Goal: Information Seeking & Learning: Learn about a topic

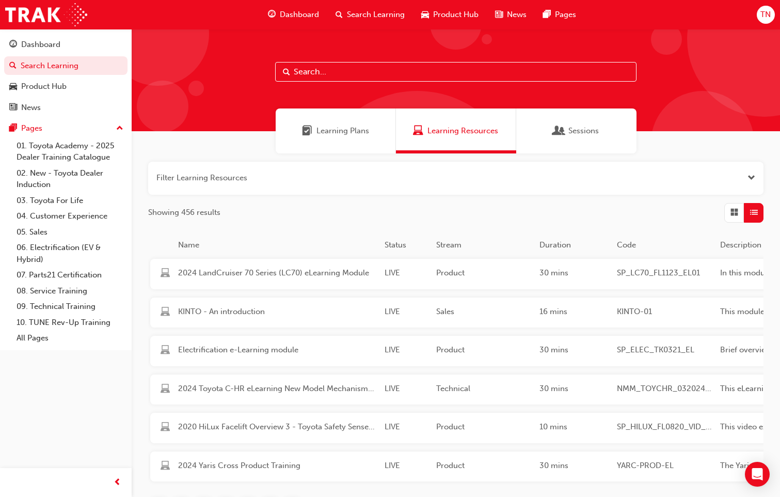
click at [340, 80] on input "text" at bounding box center [455, 72] width 361 height 20
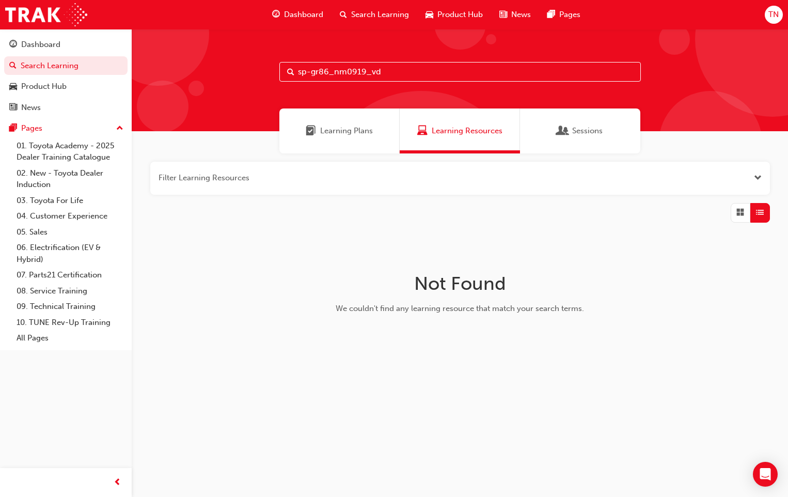
drag, startPoint x: 311, startPoint y: 70, endPoint x: 367, endPoint y: 61, distance: 56.4
click at [313, 70] on input "sp-gr86_nm0919_vd" at bounding box center [459, 72] width 361 height 20
click at [311, 71] on input "sp-gr86_nm0919_vd" at bounding box center [459, 72] width 361 height 20
click at [365, 71] on input "sp_gr86_nm0919_vd" at bounding box center [459, 72] width 361 height 20
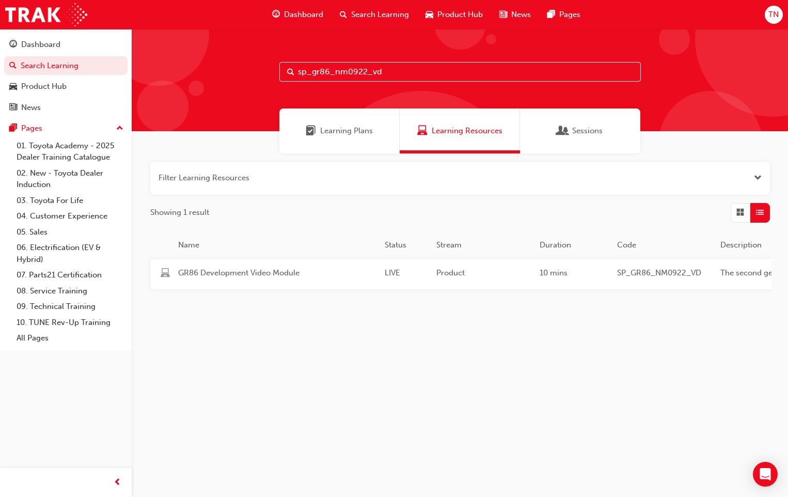
type input "sp_gr86_nm0922_vd"
click at [358, 279] on div "GR86 Development Video Module" at bounding box center [277, 274] width 207 height 14
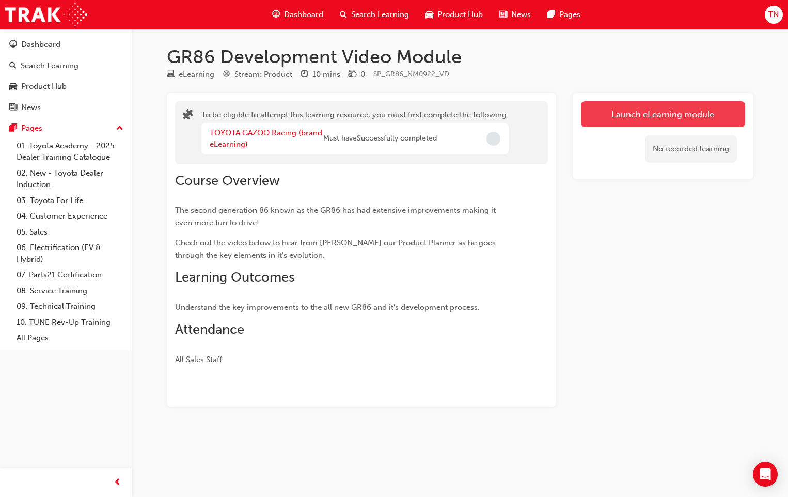
click at [619, 114] on button "Launch eLearning module" at bounding box center [663, 114] width 164 height 26
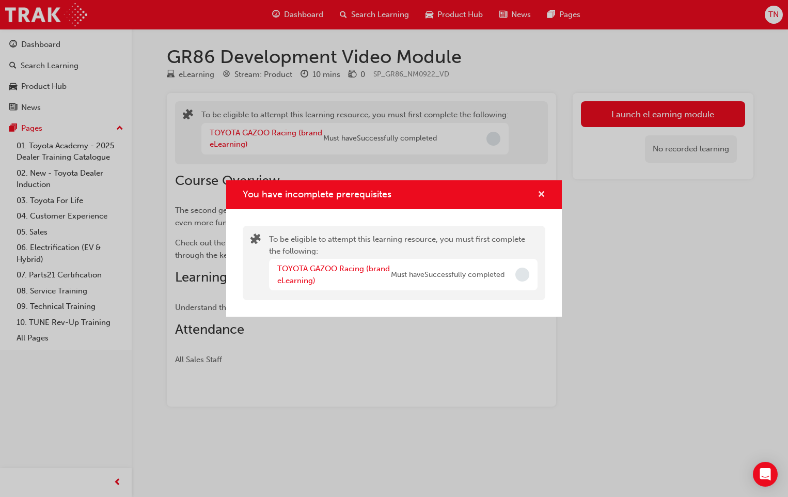
click at [541, 195] on span "cross-icon" at bounding box center [541, 195] width 8 height 9
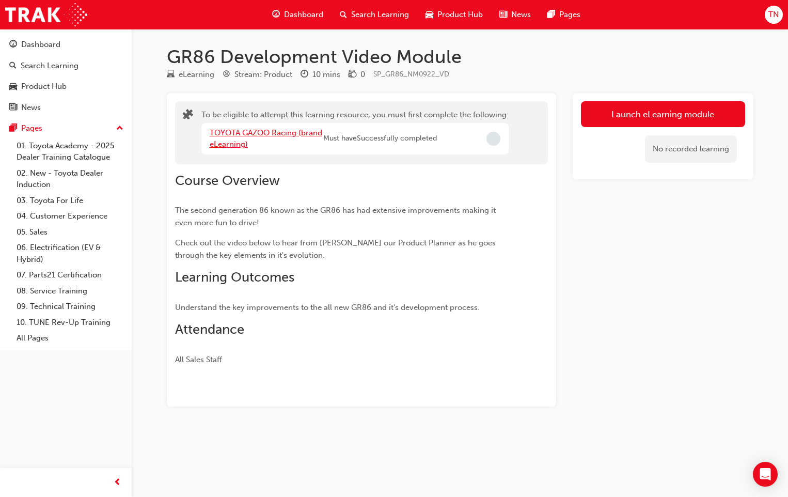
click at [247, 132] on link "TOYOTA GAZOO Racing (brand eLearning)" at bounding box center [266, 138] width 113 height 21
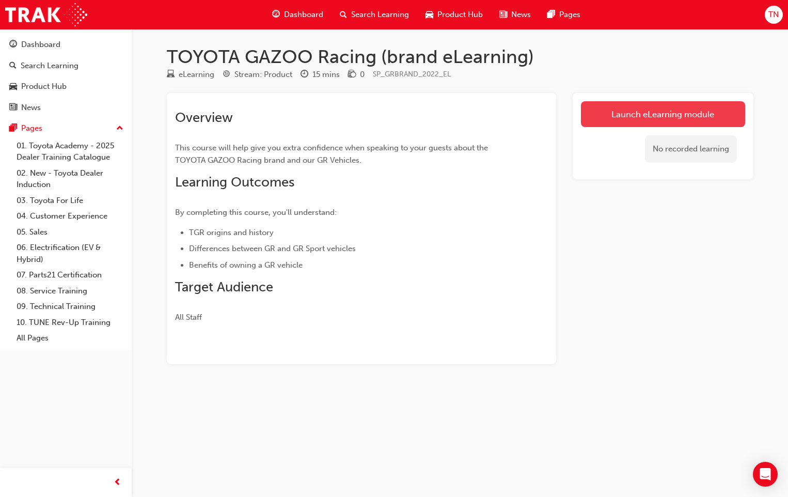
click at [636, 116] on link "Launch eLearning module" at bounding box center [663, 114] width 164 height 26
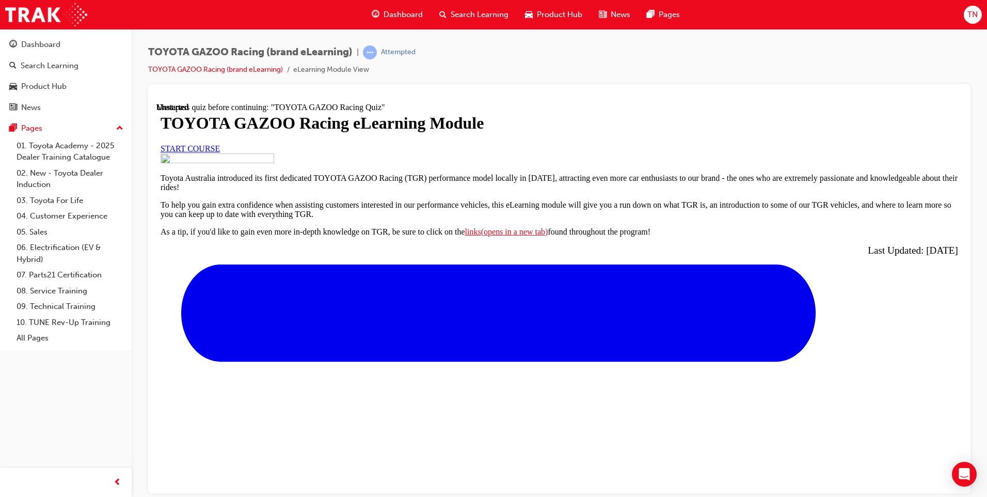
scroll to position [370, 0]
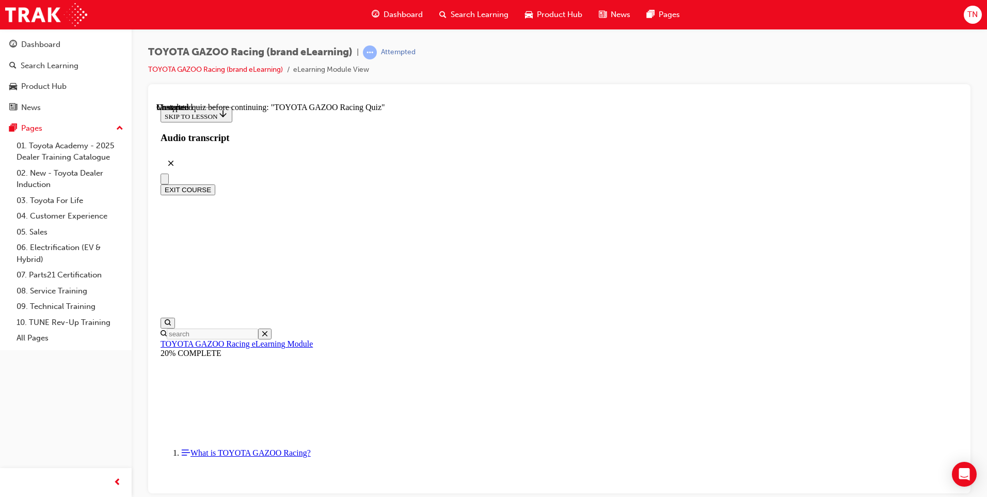
scroll to position [2765, 0]
